Goal: Share content: Distribute website content to other platforms or users

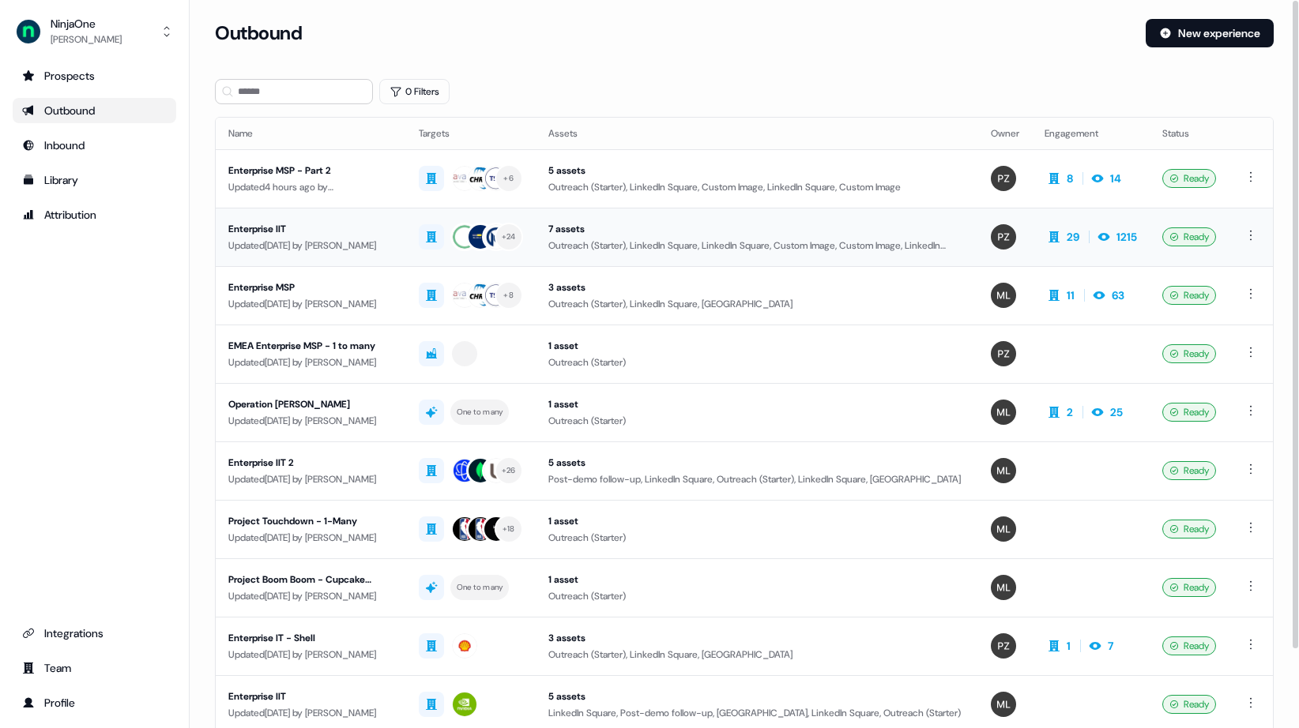
click at [256, 228] on div "Enterprise IIT" at bounding box center [310, 229] width 165 height 16
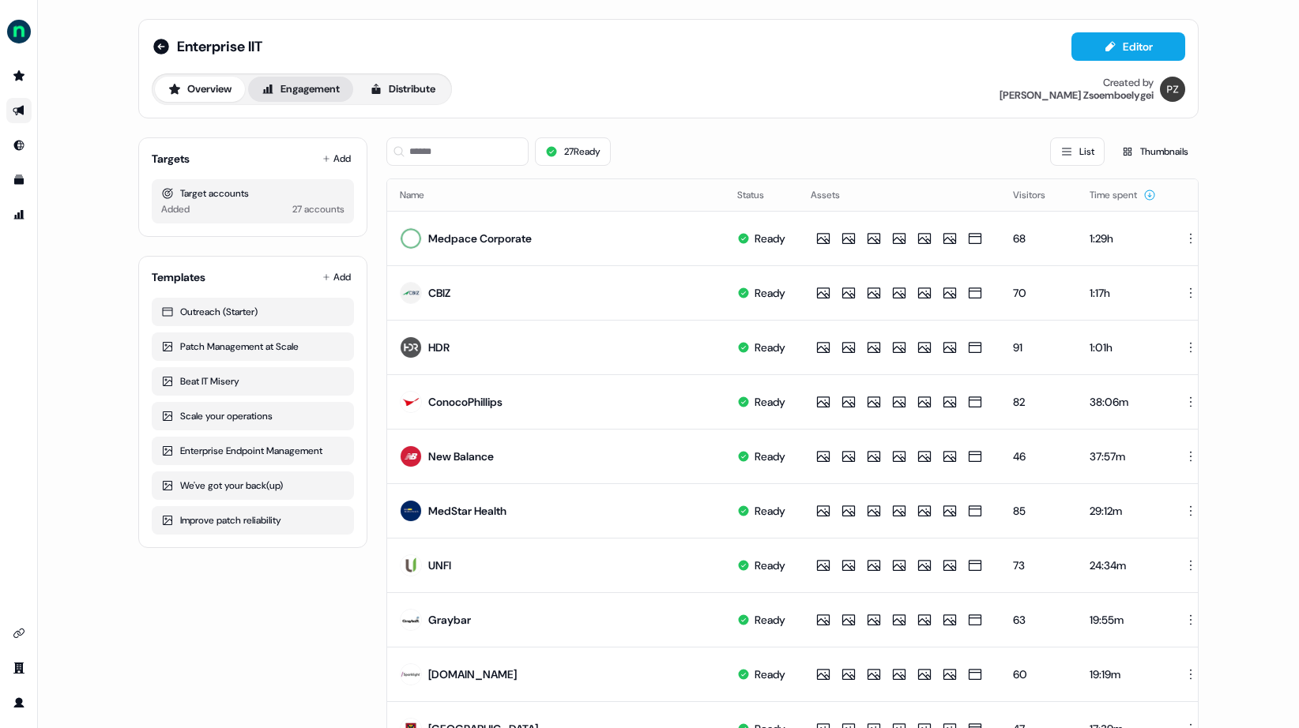
click at [314, 82] on button "Engagement" at bounding box center [300, 89] width 105 height 25
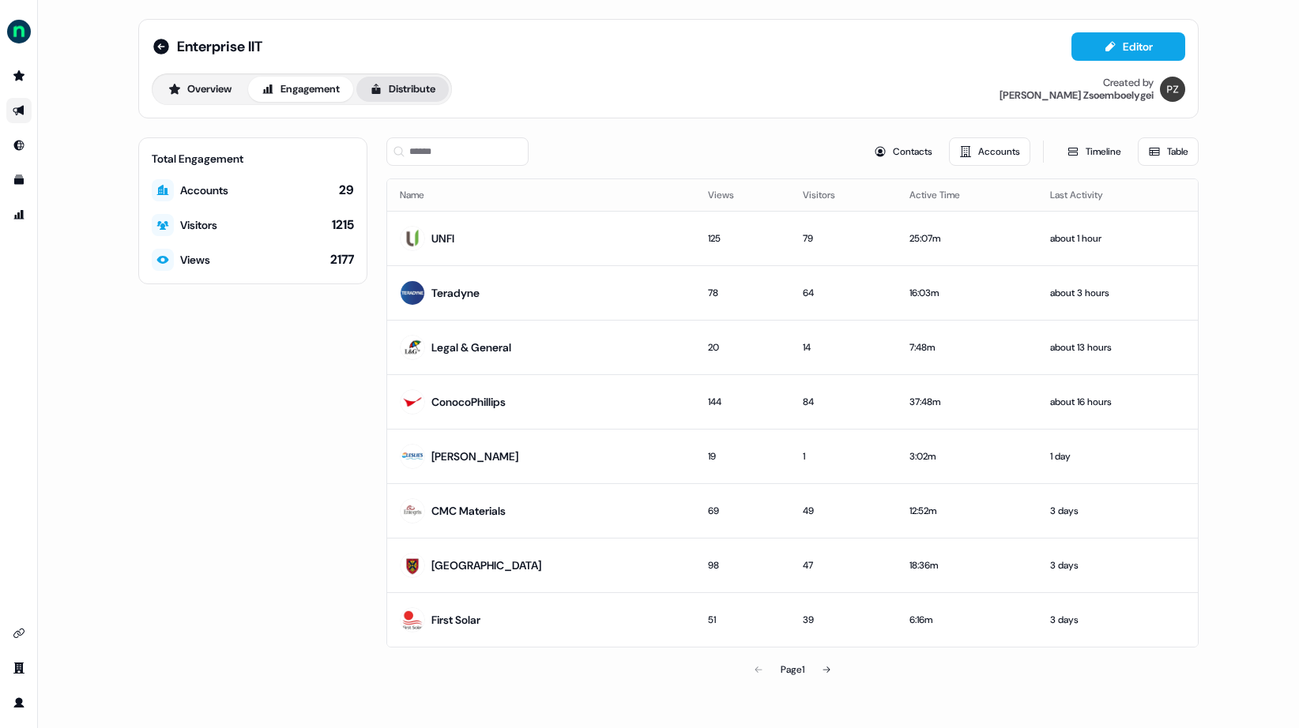
click at [402, 88] on button "Distribute" at bounding box center [402, 89] width 92 height 25
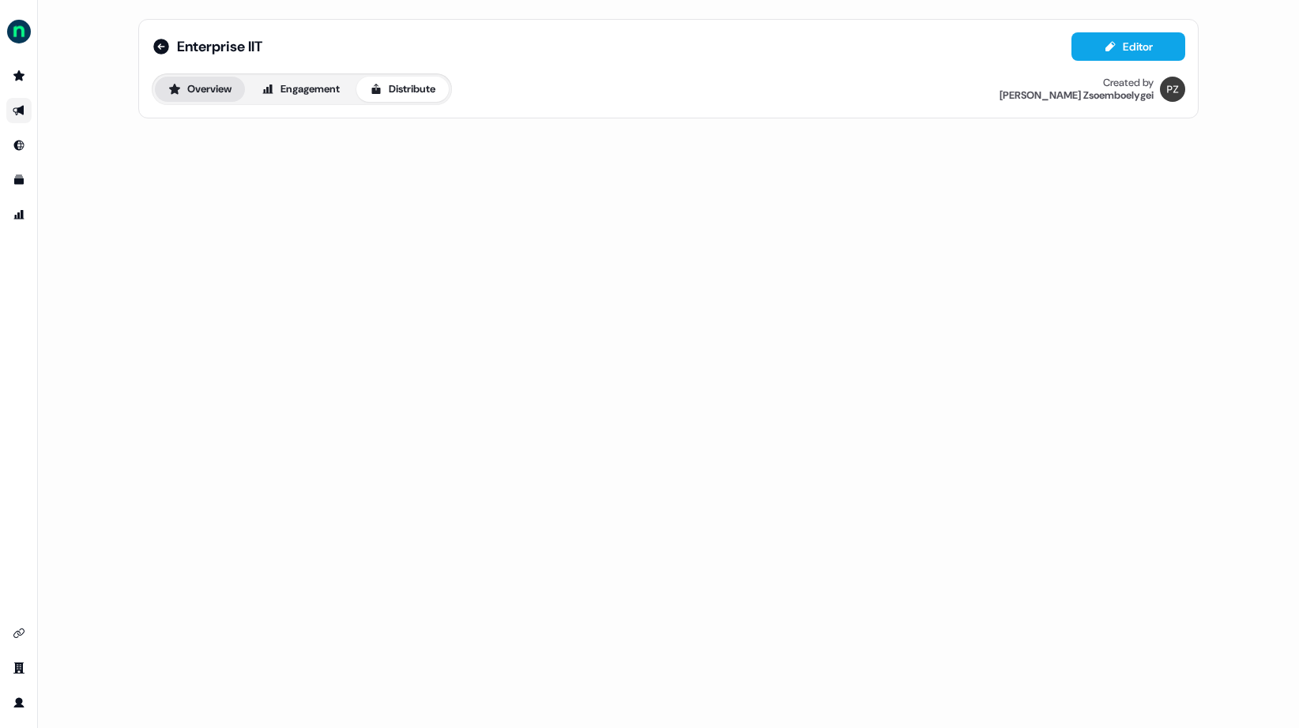
click at [213, 90] on button "Overview" at bounding box center [200, 89] width 90 height 25
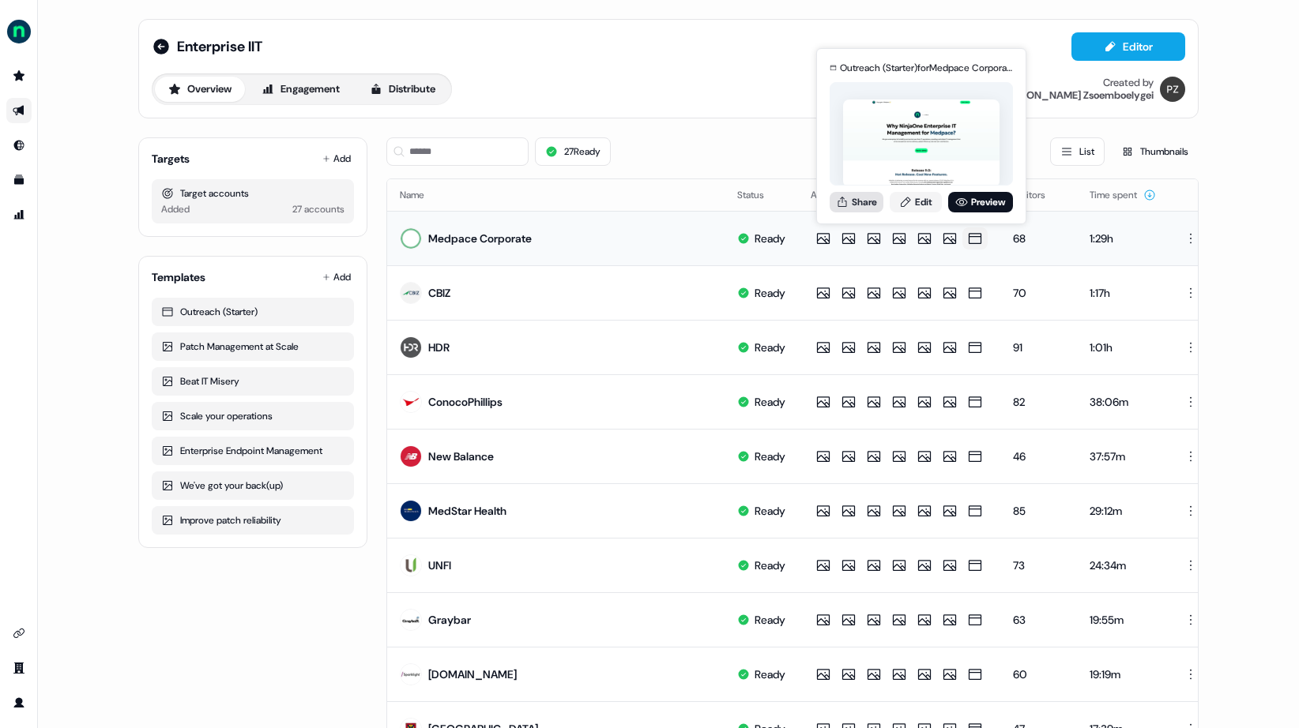
click at [865, 205] on button "Share" at bounding box center [857, 202] width 54 height 21
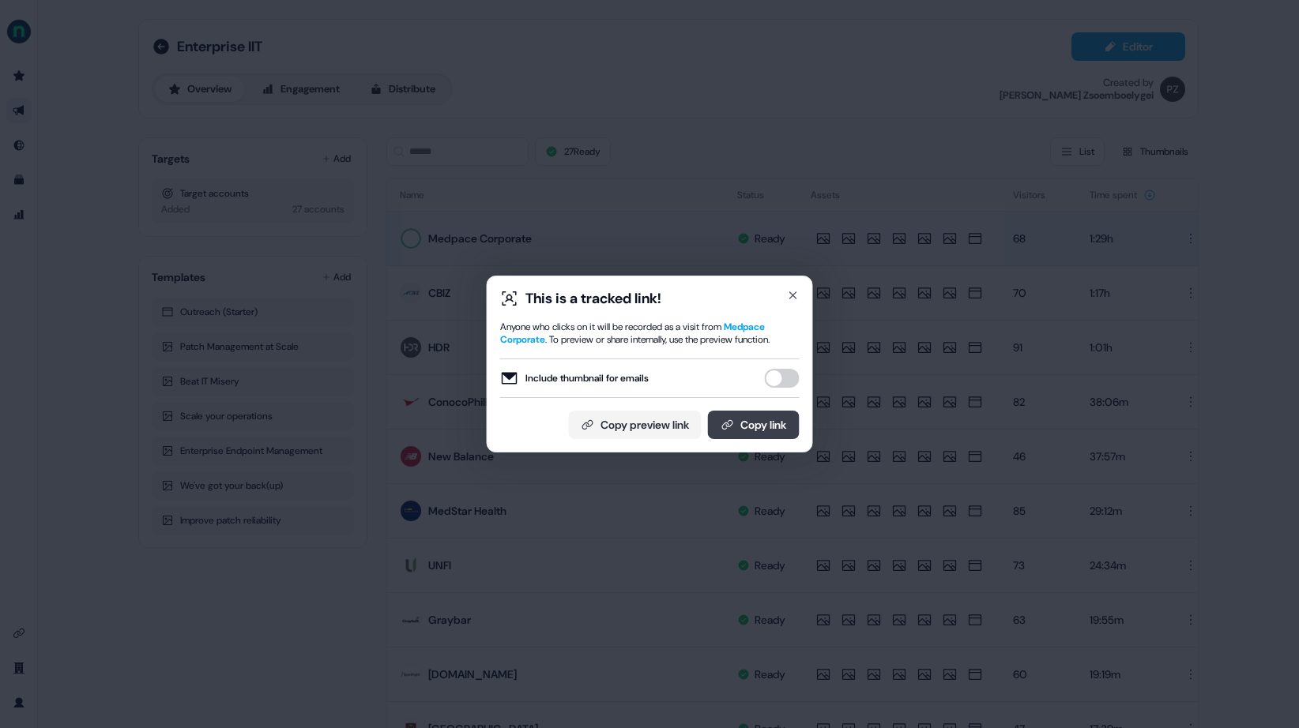
click at [754, 420] on button "Copy link" at bounding box center [754, 425] width 92 height 28
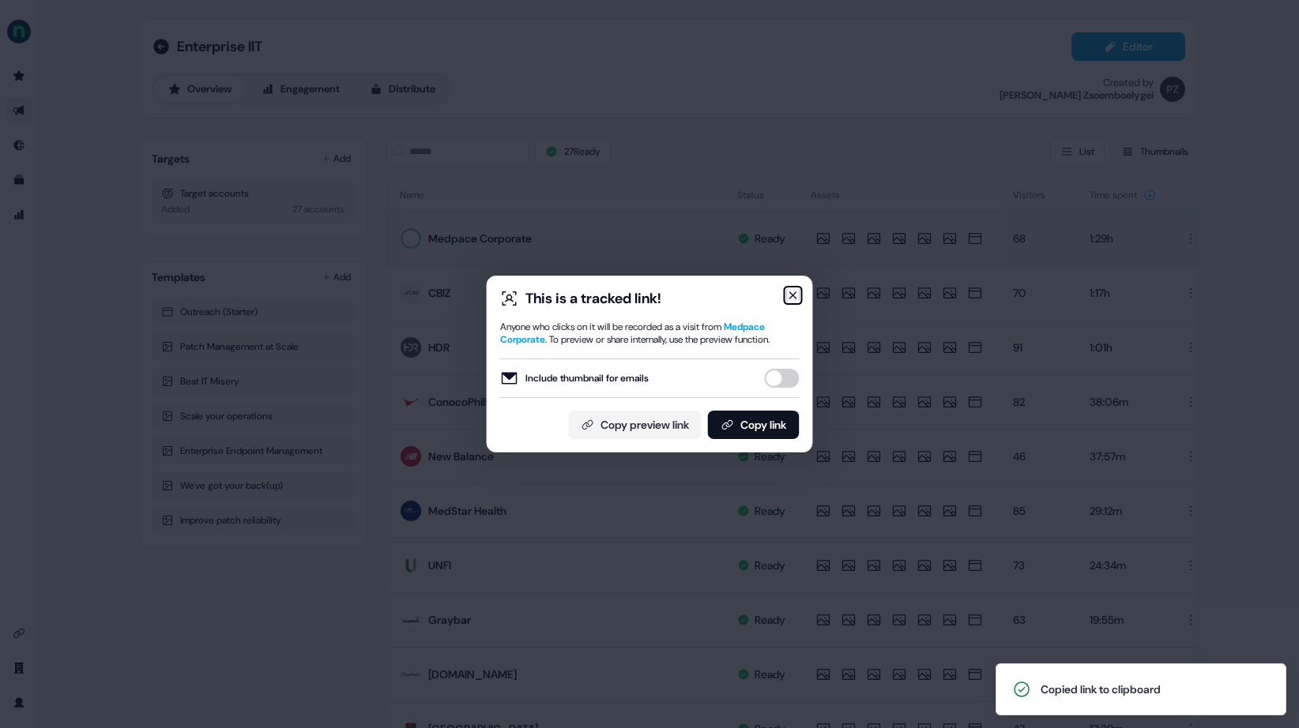
click at [791, 294] on icon "button" at bounding box center [793, 295] width 6 height 6
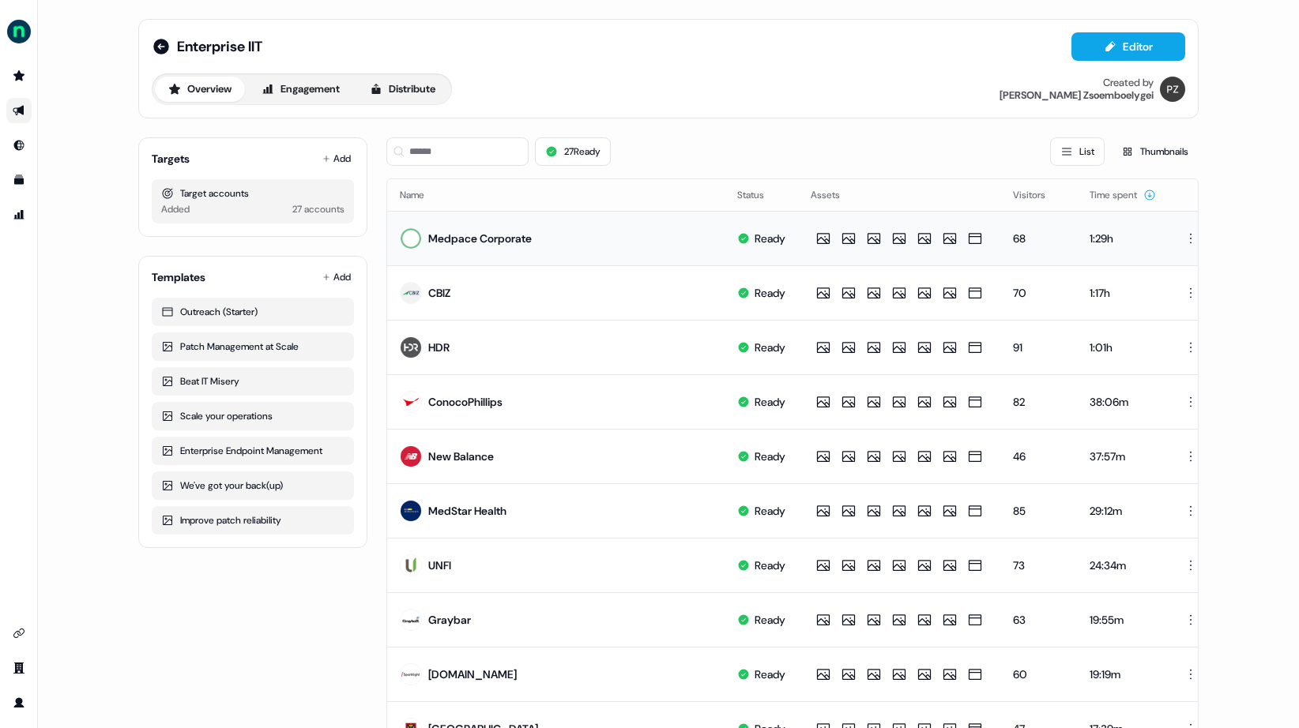
click at [28, 108] on link "Go to outbound experience" at bounding box center [18, 110] width 25 height 25
